Goal: Task Accomplishment & Management: Manage account settings

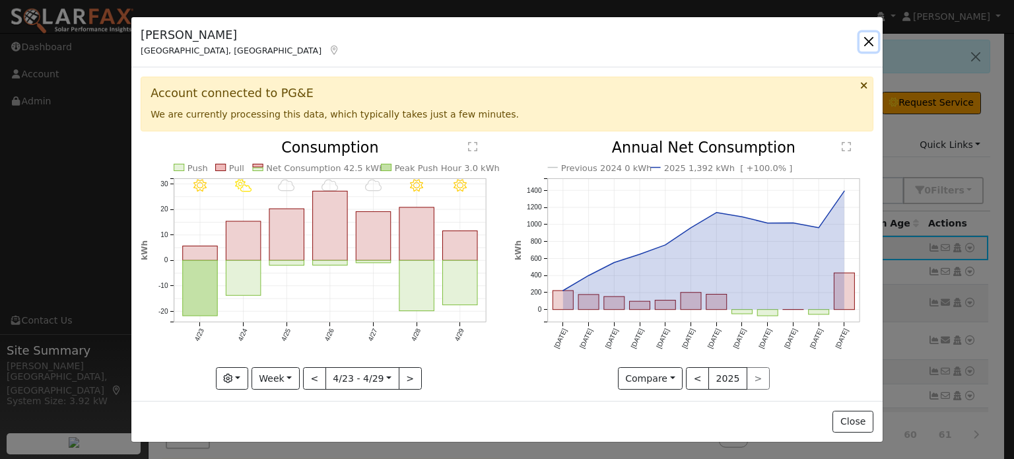
click at [868, 33] on button "button" at bounding box center [869, 41] width 18 height 18
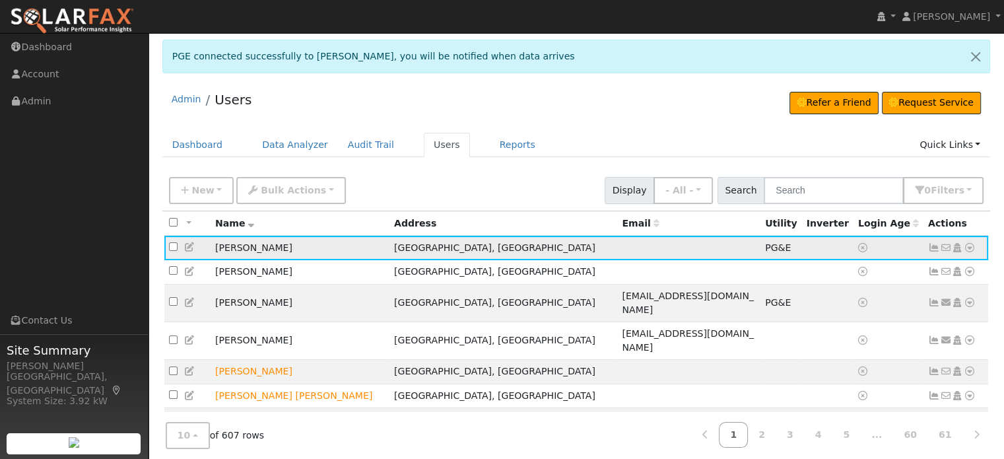
click at [968, 246] on icon at bounding box center [970, 247] width 12 height 9
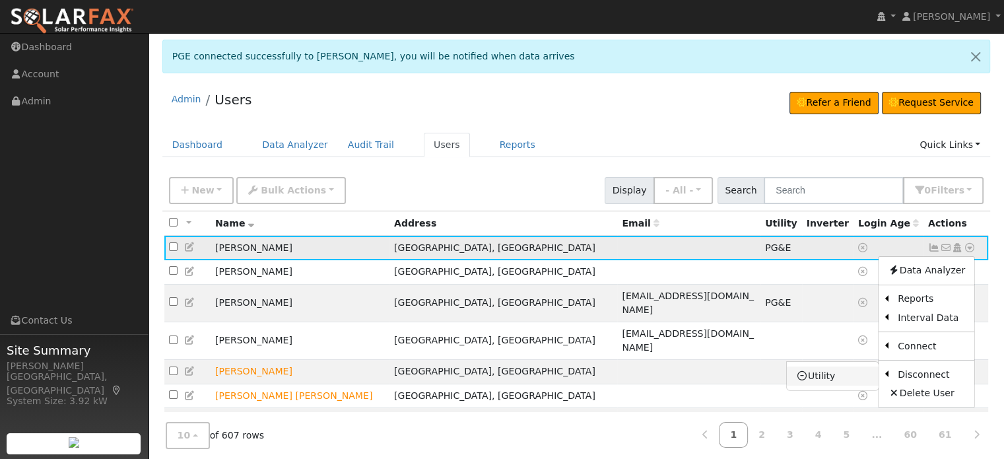
click at [841, 376] on link "Utility" at bounding box center [833, 376] width 92 height 18
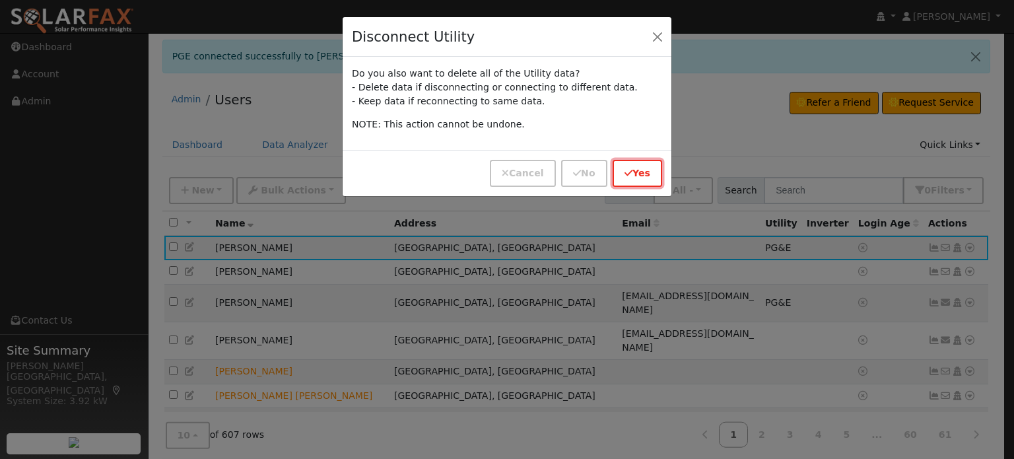
click at [647, 176] on button "Yes" at bounding box center [638, 173] width 50 height 27
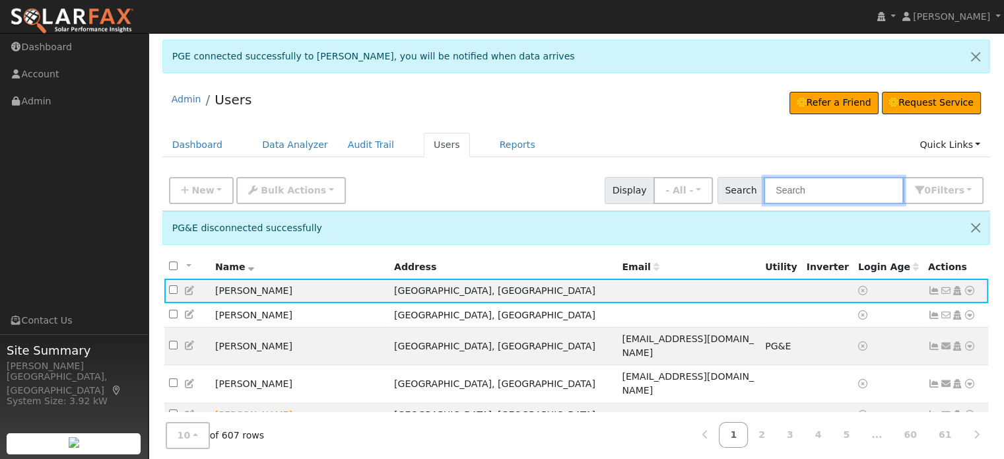
click at [792, 177] on input "text" at bounding box center [834, 190] width 140 height 27
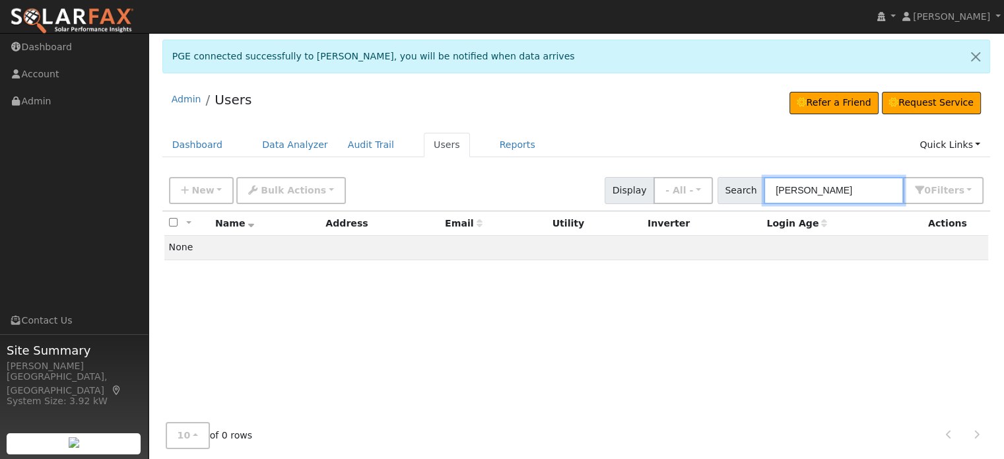
click at [818, 185] on input "[PERSON_NAME]" at bounding box center [834, 190] width 140 height 27
type input "Paul Buschmann"
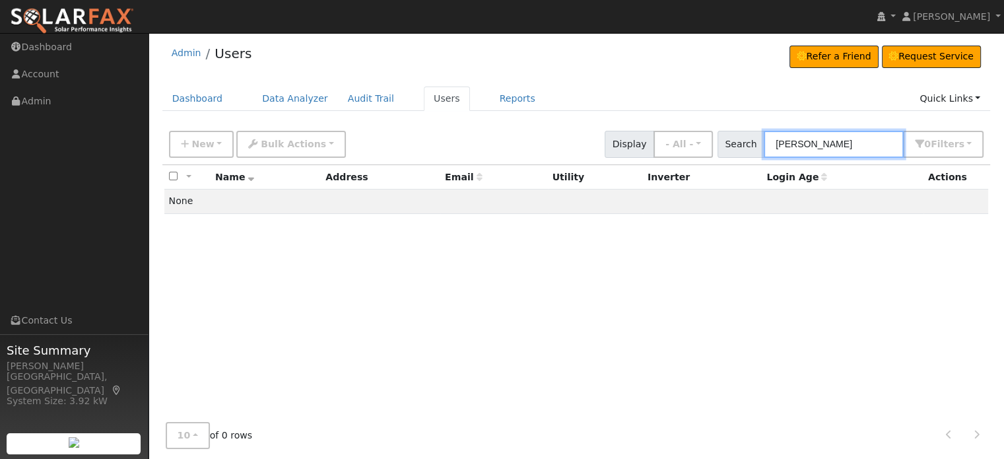
scroll to position [66, 0]
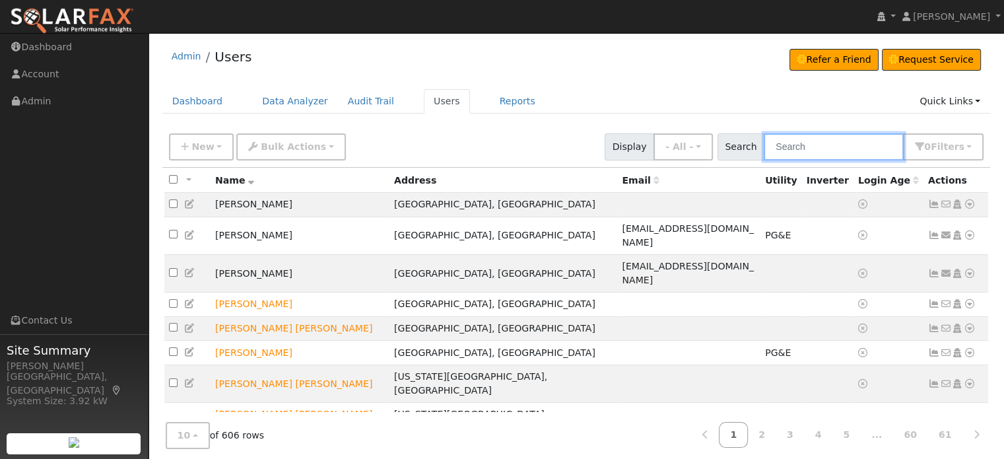
click at [843, 147] on input "text" at bounding box center [834, 146] width 140 height 27
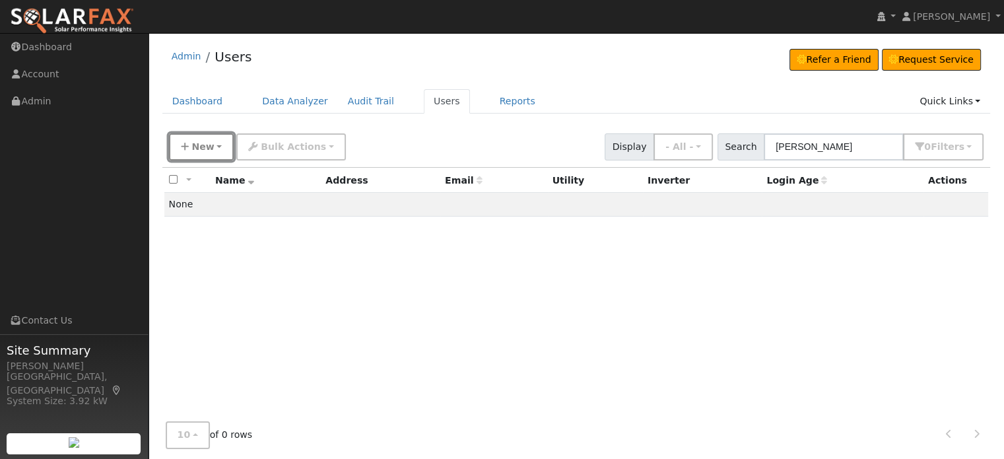
click at [201, 137] on button "New" at bounding box center [201, 146] width 65 height 27
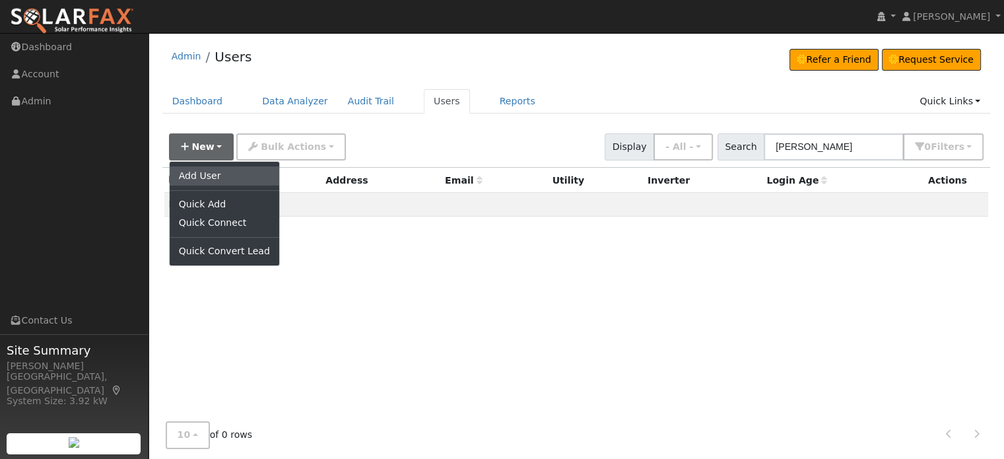
click at [213, 172] on link "Add User" at bounding box center [225, 175] width 110 height 18
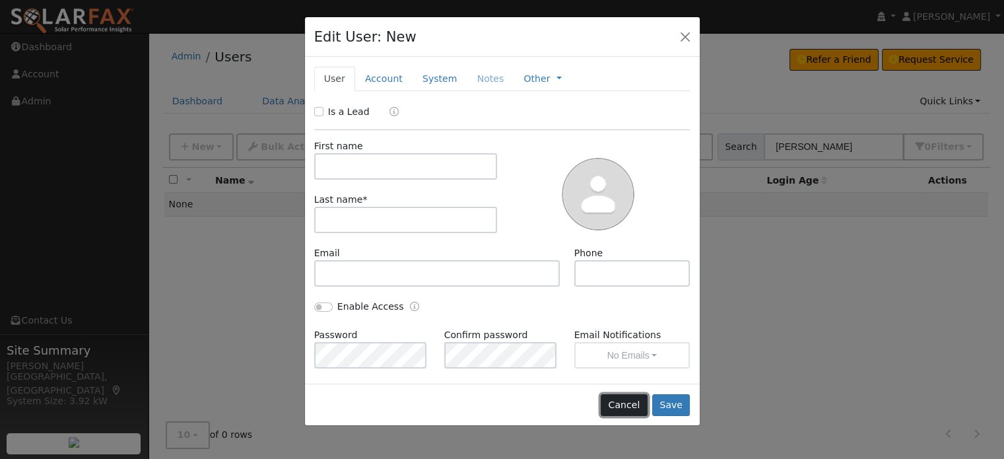
click at [627, 408] on button "Cancel" at bounding box center [624, 405] width 47 height 22
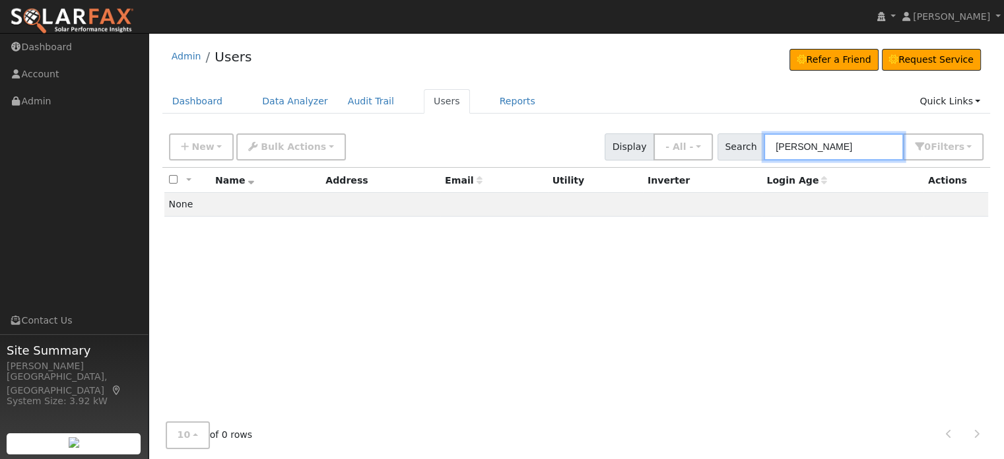
click at [839, 143] on input "[PERSON_NAME]" at bounding box center [834, 146] width 140 height 27
click at [839, 142] on input "[PERSON_NAME]" at bounding box center [834, 146] width 140 height 27
type input "B"
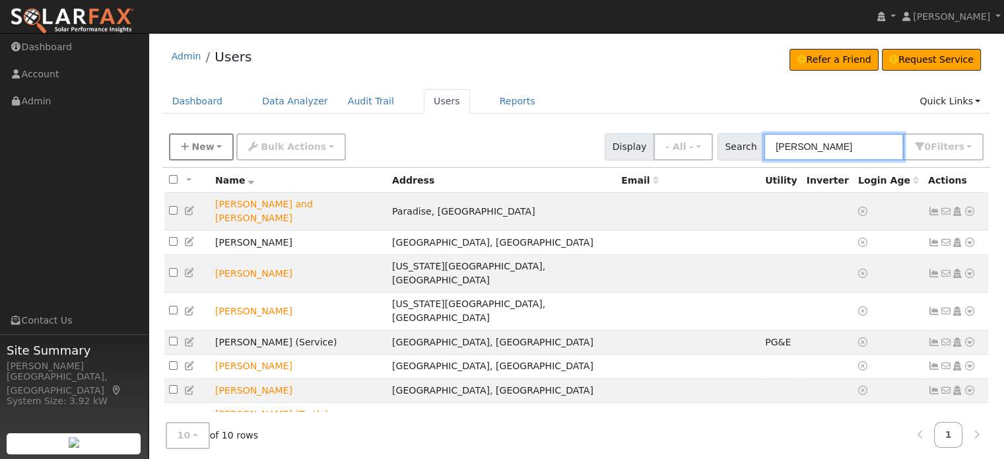
type input "[PERSON_NAME]"
click at [209, 151] on span "New" at bounding box center [203, 146] width 22 height 11
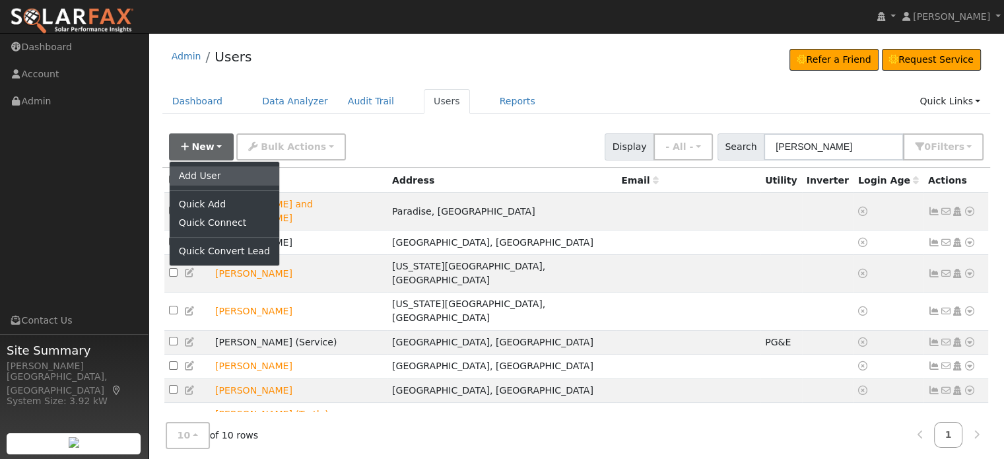
click at [209, 168] on link "Add User" at bounding box center [225, 175] width 110 height 18
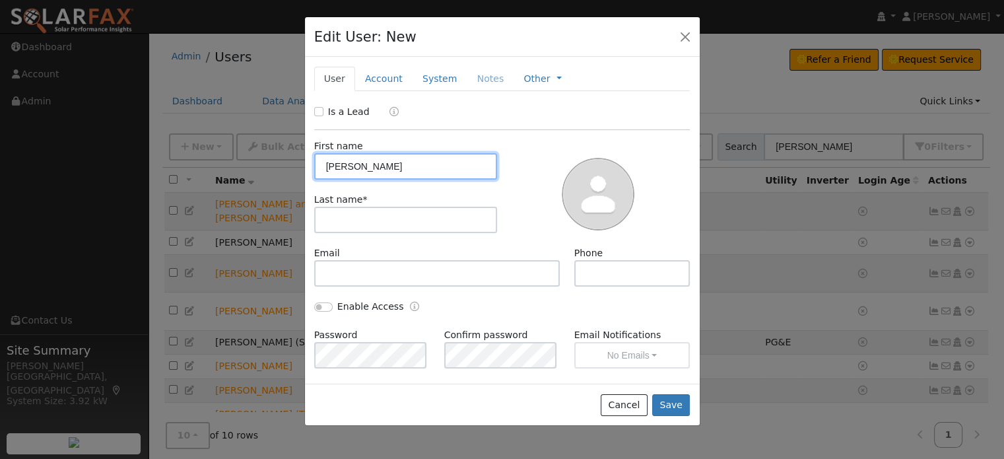
type input "[PERSON_NAME]"
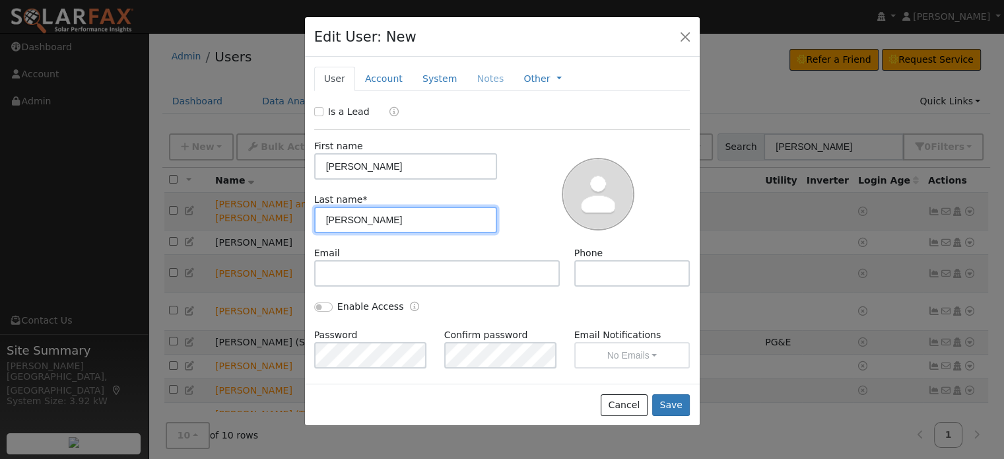
type input "[PERSON_NAME]"
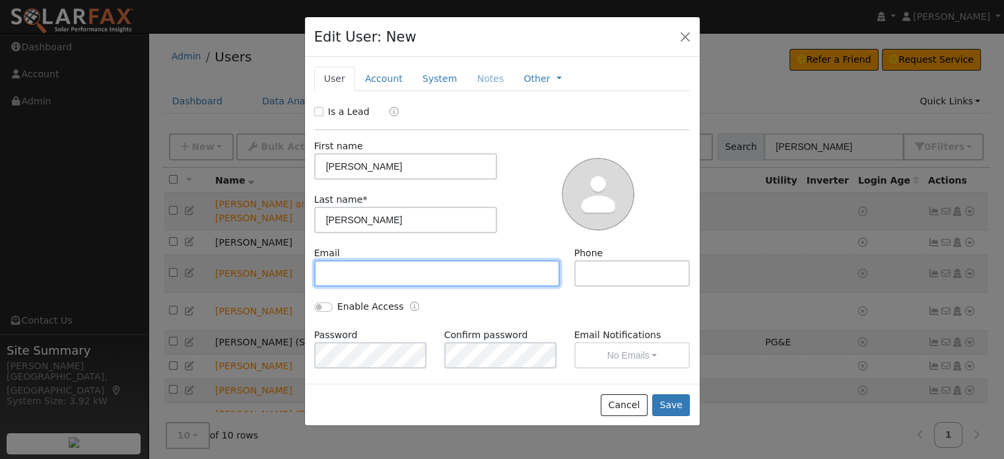
drag, startPoint x: 392, startPoint y: 267, endPoint x: 398, endPoint y: 273, distance: 8.9
click at [392, 267] on input "text" at bounding box center [437, 273] width 246 height 26
paste input "[EMAIL_ADDRESS][DOMAIN_NAME]"
type input "[EMAIL_ADDRESS][DOMAIN_NAME]"
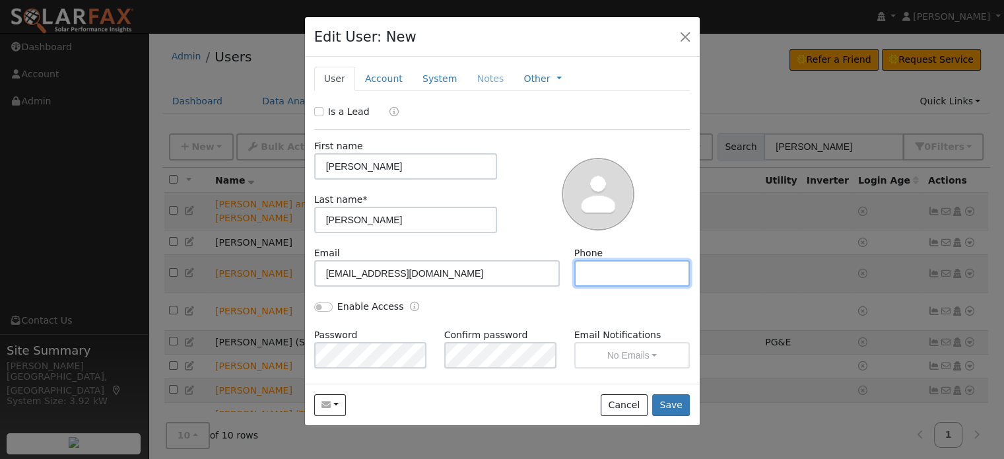
click at [604, 273] on input "text" at bounding box center [633, 273] width 116 height 26
paste input "[PHONE_NUMBER]"
type input "[PHONE_NUMBER]"
click at [377, 79] on link "Account" at bounding box center [383, 79] width 57 height 24
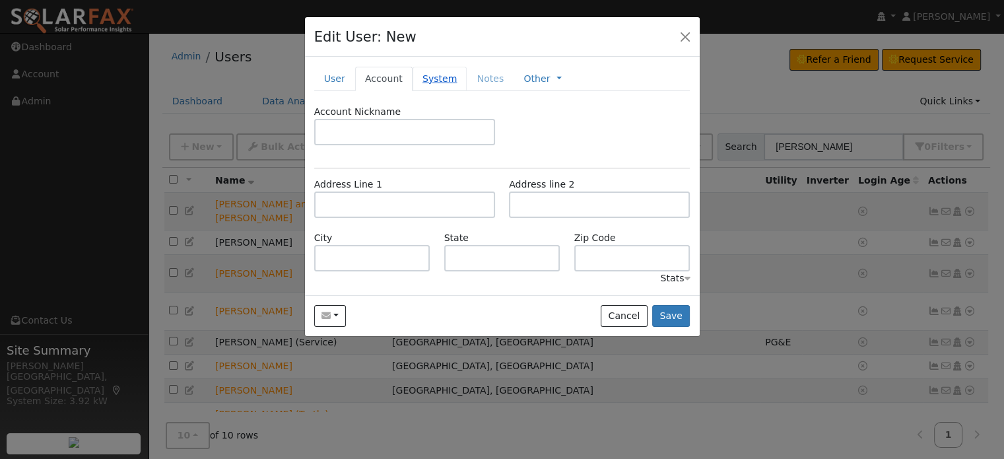
click at [415, 81] on link "System" at bounding box center [440, 79] width 55 height 24
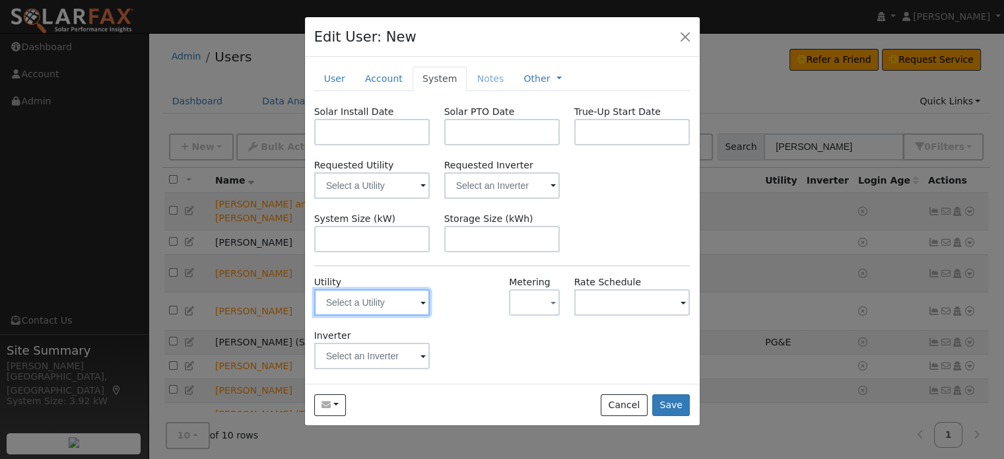
click at [371, 311] on input "text" at bounding box center [372, 302] width 116 height 26
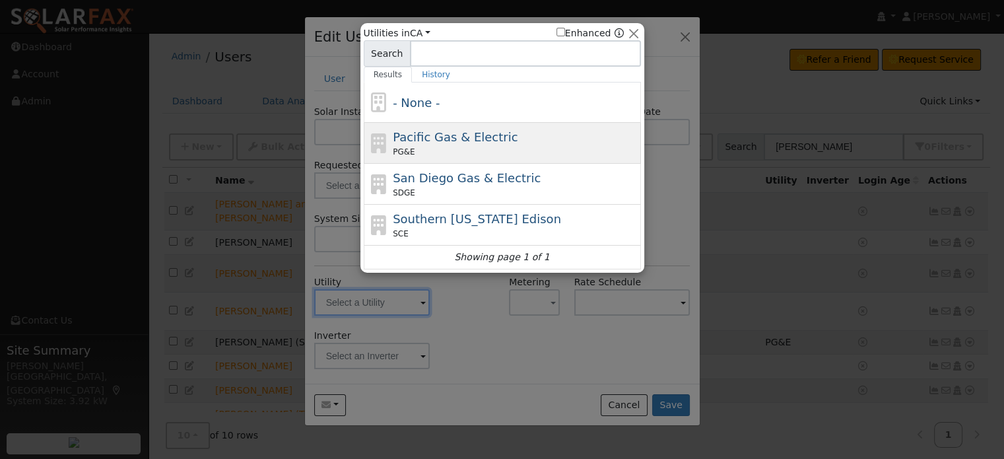
click at [438, 139] on span "Pacific Gas & Electric" at bounding box center [455, 137] width 125 height 14
type input "PG&E"
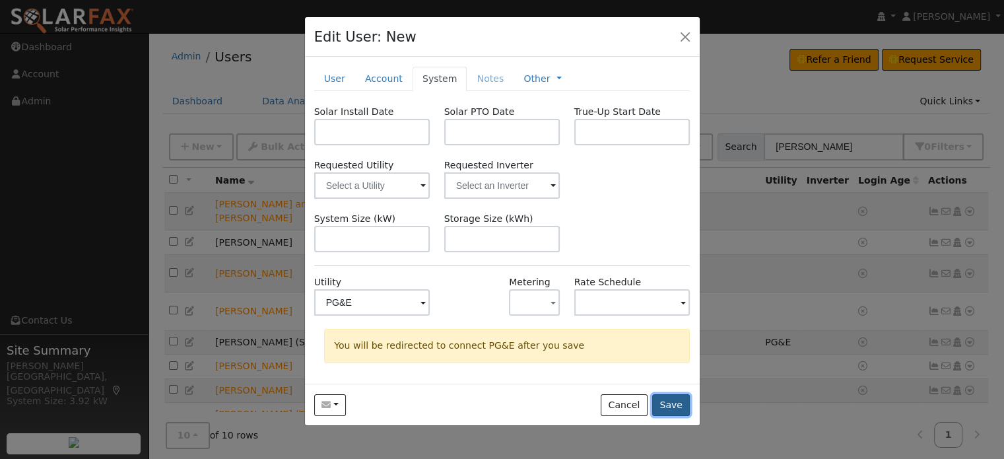
click at [664, 408] on button "Save" at bounding box center [671, 405] width 38 height 22
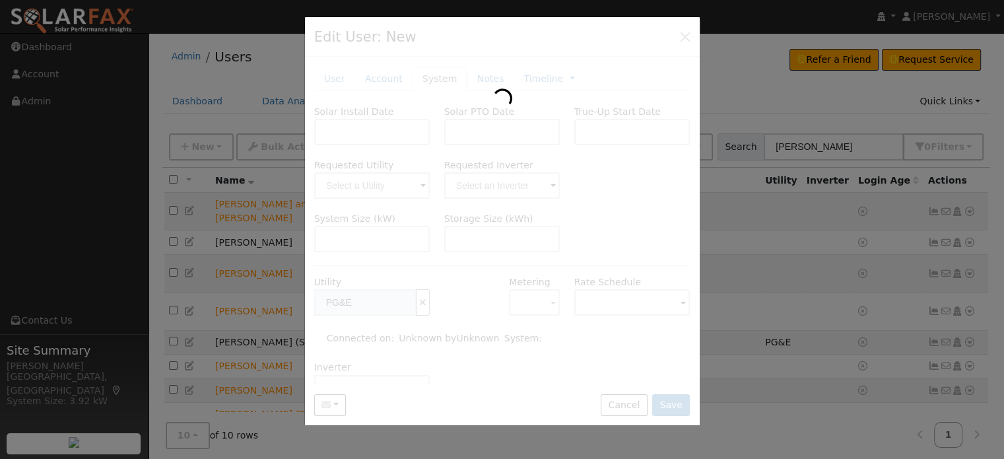
click at [610, 264] on div at bounding box center [502, 221] width 395 height 409
click at [613, 395] on div at bounding box center [502, 221] width 395 height 409
drag, startPoint x: 797, startPoint y: 290, endPoint x: 739, endPoint y: 187, distance: 118.3
click at [796, 279] on div at bounding box center [502, 229] width 1004 height 459
click at [663, 39] on div at bounding box center [502, 221] width 395 height 409
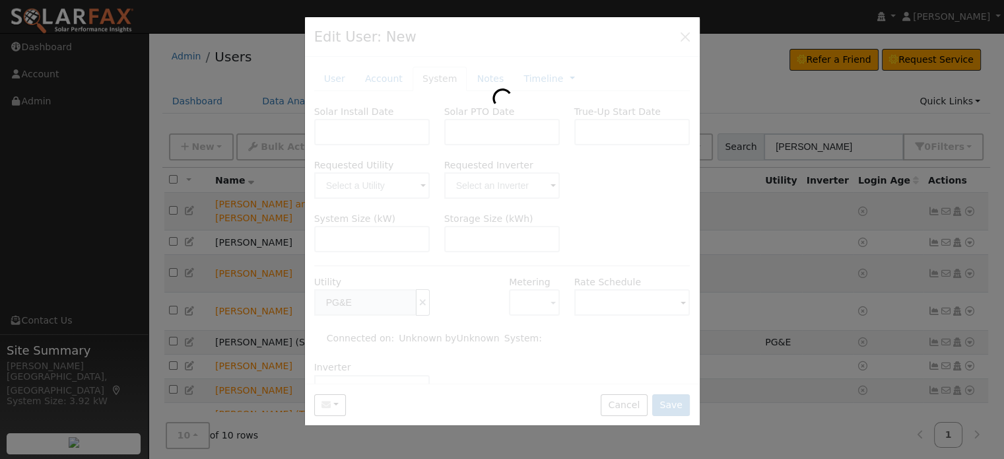
click at [287, 118] on div at bounding box center [502, 229] width 1004 height 459
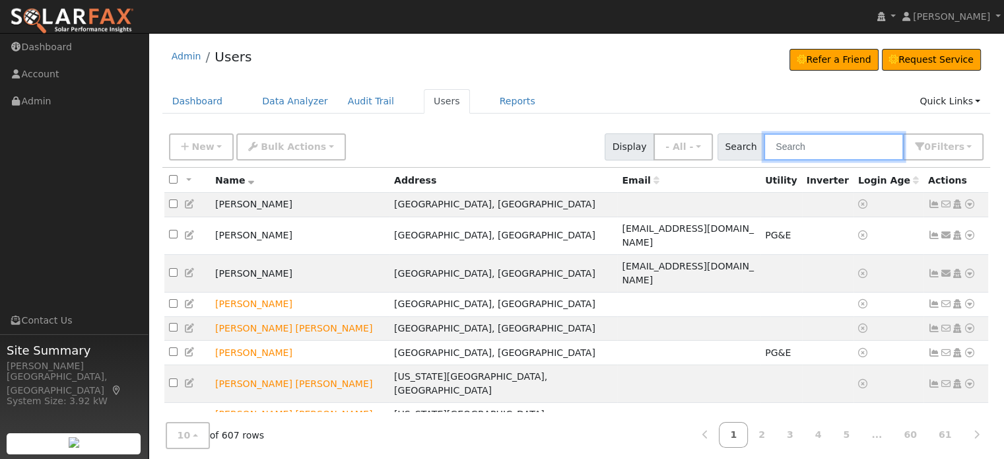
drag, startPoint x: 835, startPoint y: 140, endPoint x: 834, endPoint y: 131, distance: 8.6
click at [834, 131] on div "New Add User Quick Add Quick Connect Quick Convert Lead Bulk Actions Send Email…" at bounding box center [576, 145] width 820 height 32
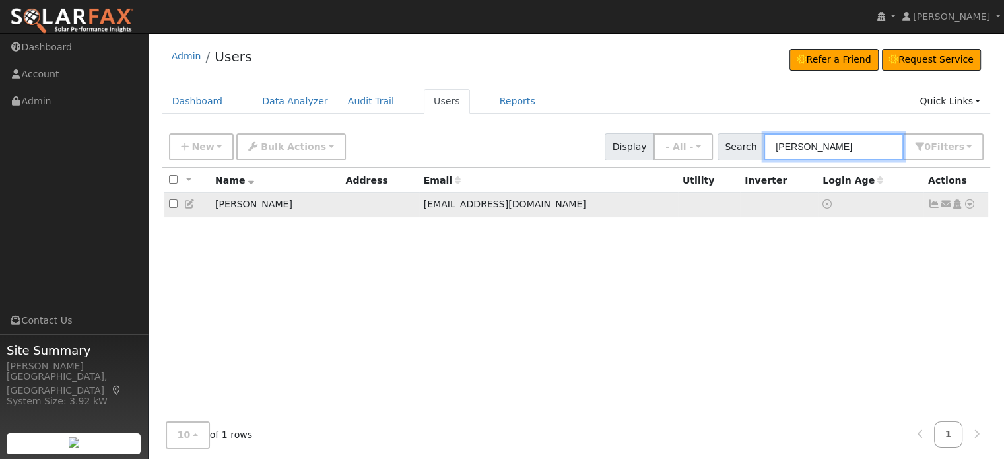
type input "[PERSON_NAME]"
click at [967, 207] on icon at bounding box center [970, 203] width 12 height 9
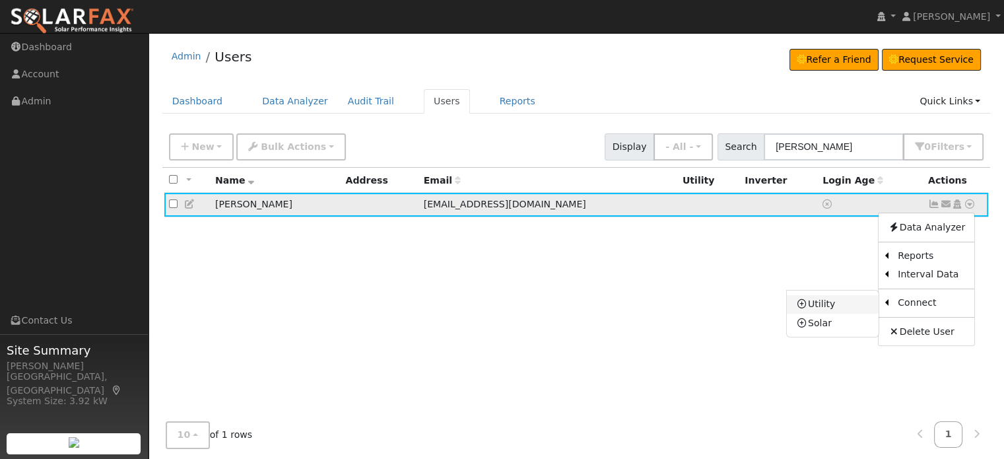
click at [843, 299] on link "Utility" at bounding box center [833, 304] width 92 height 18
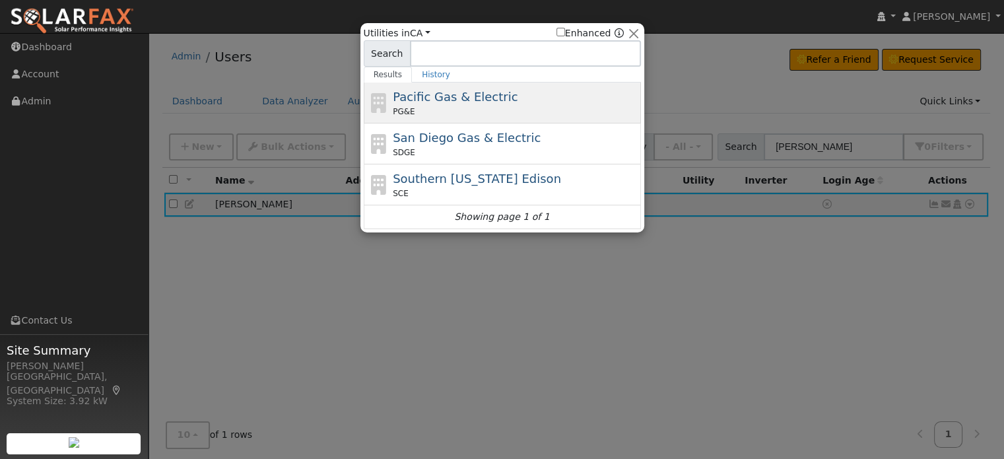
click at [462, 102] on span "Pacific Gas & Electric" at bounding box center [455, 97] width 125 height 14
